Goal: Information Seeking & Learning: Learn about a topic

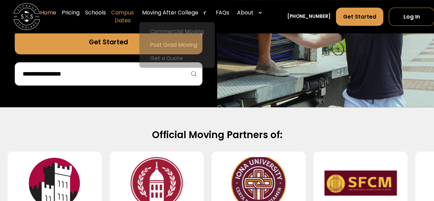
click at [121, 11] on link "Campus Dates" at bounding box center [122, 16] width 23 height 27
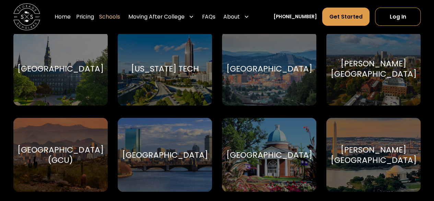
scroll to position [1406, 0]
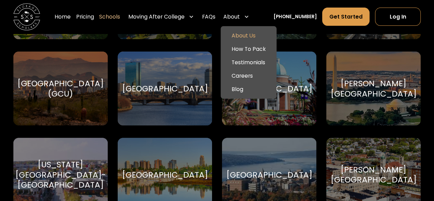
click at [259, 35] on link "About Us" at bounding box center [248, 35] width 50 height 13
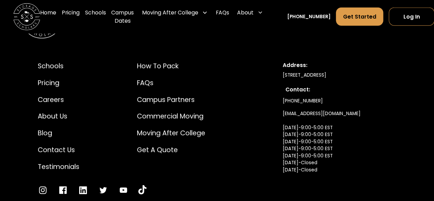
scroll to position [3489, 0]
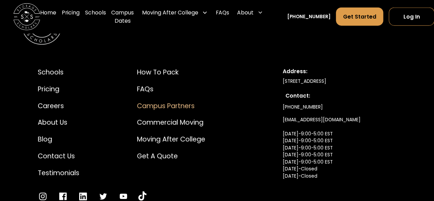
click at [179, 101] on div "Campus Partners" at bounding box center [171, 106] width 68 height 10
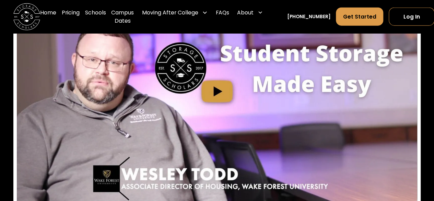
scroll to position [2195, 0]
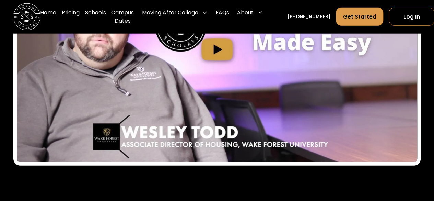
click at [217, 58] on img "open lightbox" at bounding box center [217, 49] width 400 height 225
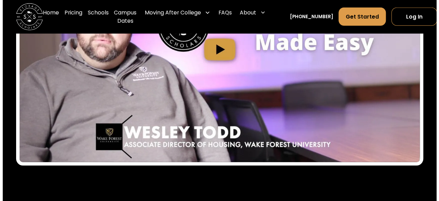
scroll to position [2186, 0]
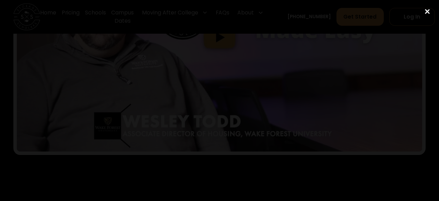
click at [429, 9] on div "close lightbox" at bounding box center [427, 11] width 23 height 15
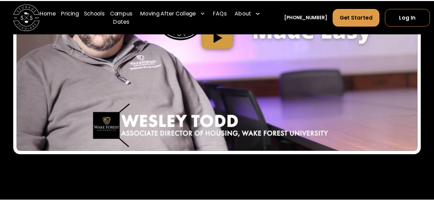
scroll to position [2147, 0]
